Goal: Use online tool/utility

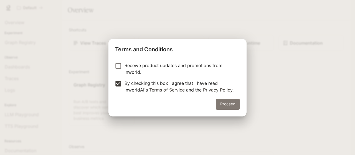
click at [223, 103] on button "Proceed" at bounding box center [228, 104] width 24 height 11
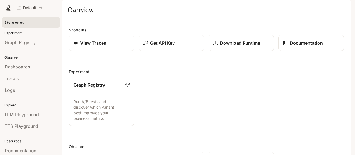
click at [20, 21] on span "Overview" at bounding box center [15, 22] width 20 height 7
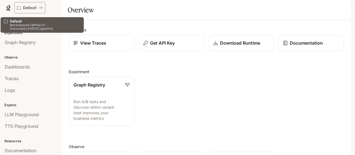
click at [34, 7] on p "Default" at bounding box center [30, 8] width 14 height 5
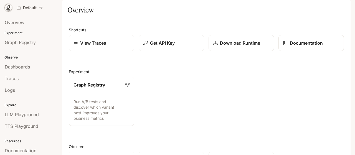
click at [7, 8] on icon at bounding box center [9, 7] width 4 height 4
click at [27, 126] on span "TTS Playground" at bounding box center [22, 126] width 34 height 7
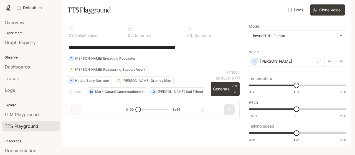
scroll to position [7, 0]
drag, startPoint x: 210, startPoint y: 57, endPoint x: 63, endPoint y: 77, distance: 148.3
click at [63, 77] on div "**********" at bounding box center [153, 71] width 182 height 103
